Goal: Task Accomplishment & Management: Manage account settings

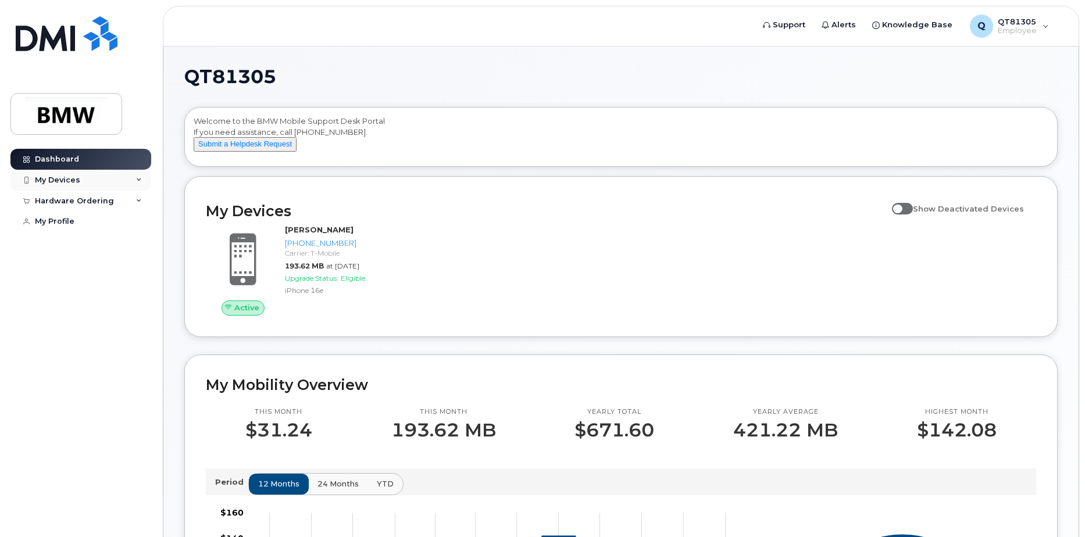
click at [76, 177] on div "My Devices" at bounding box center [57, 180] width 45 height 9
click at [65, 205] on div "Add Device" at bounding box center [63, 201] width 46 height 10
click at [69, 183] on div "My Devices" at bounding box center [57, 180] width 45 height 9
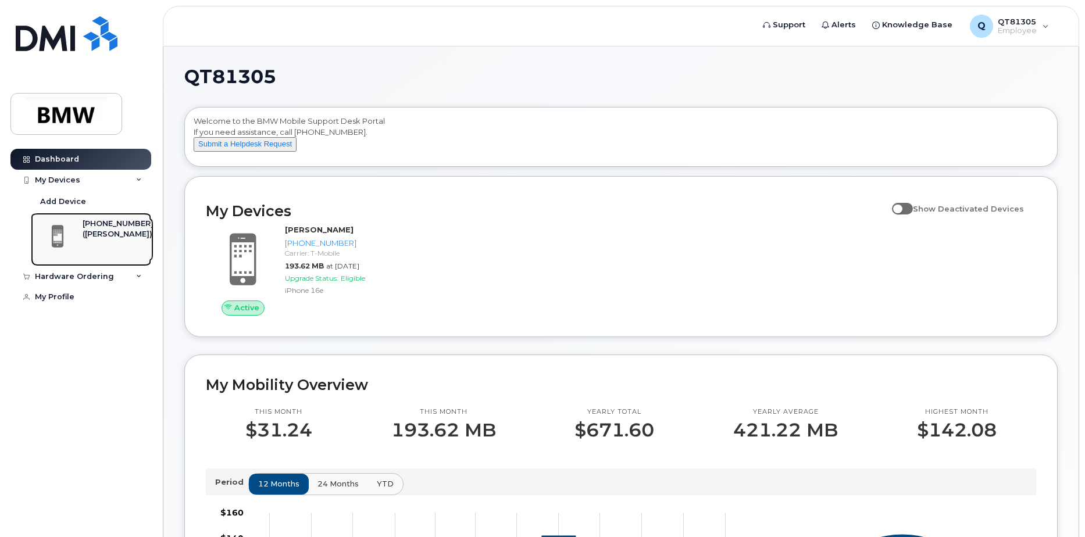
click at [90, 232] on div "([PERSON_NAME])" at bounding box center [118, 234] width 71 height 10
